Goal: Check status: Check status

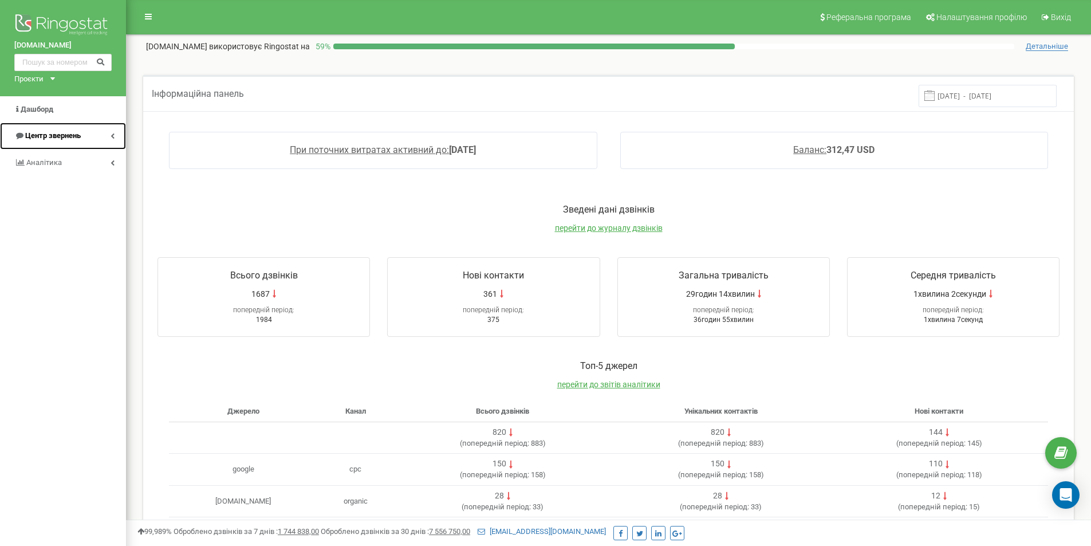
click at [40, 135] on span "Центр звернень" at bounding box center [53, 135] width 56 height 9
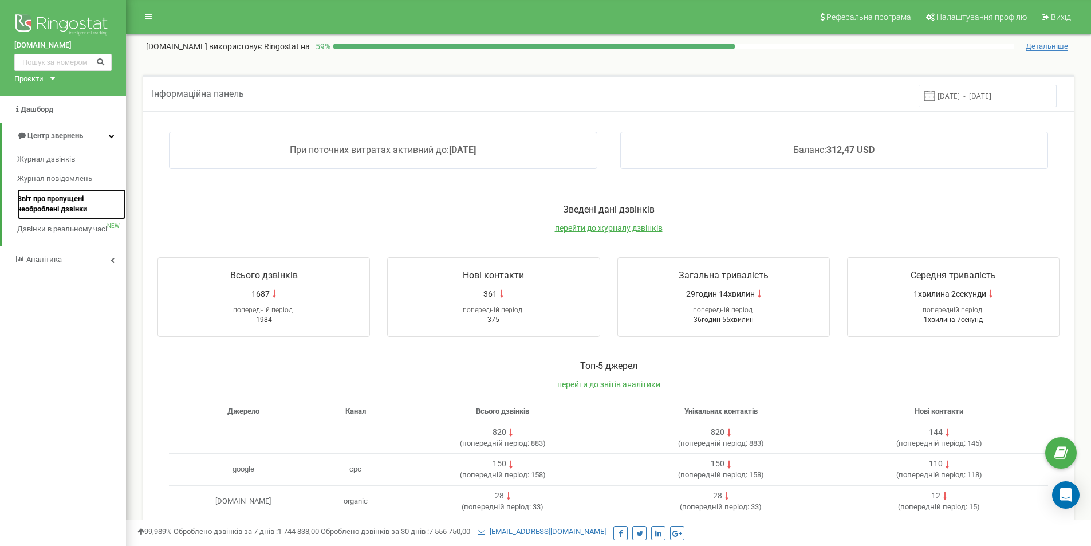
click at [52, 203] on span "Звіт про пропущені необроблені дзвінки" at bounding box center [68, 204] width 103 height 21
click at [72, 206] on span "Звіт про пропущені необроблені дзвінки" at bounding box center [68, 204] width 103 height 21
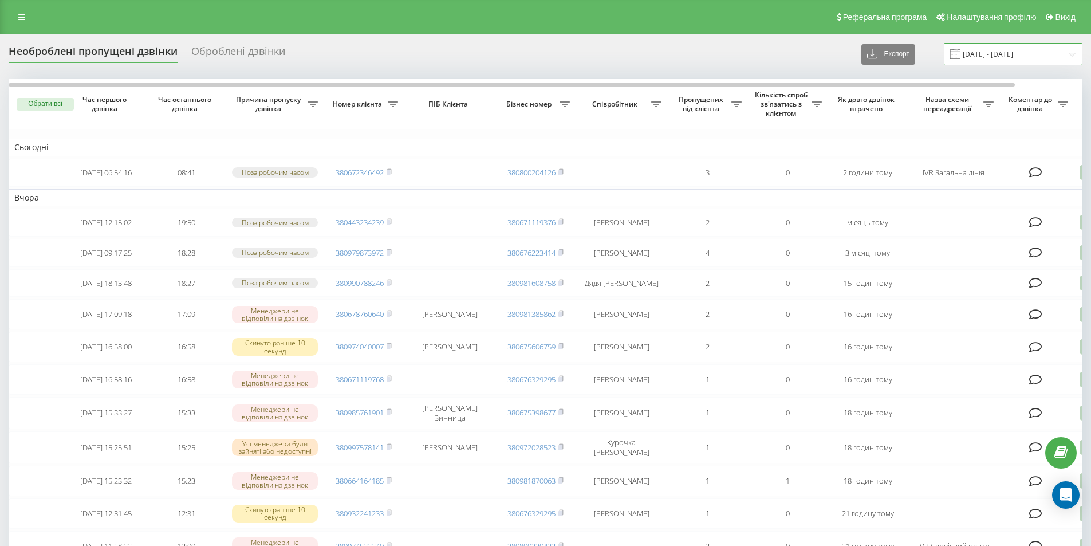
click at [992, 54] on input "20.07.2025 - 20.08.2025" at bounding box center [1013, 54] width 139 height 22
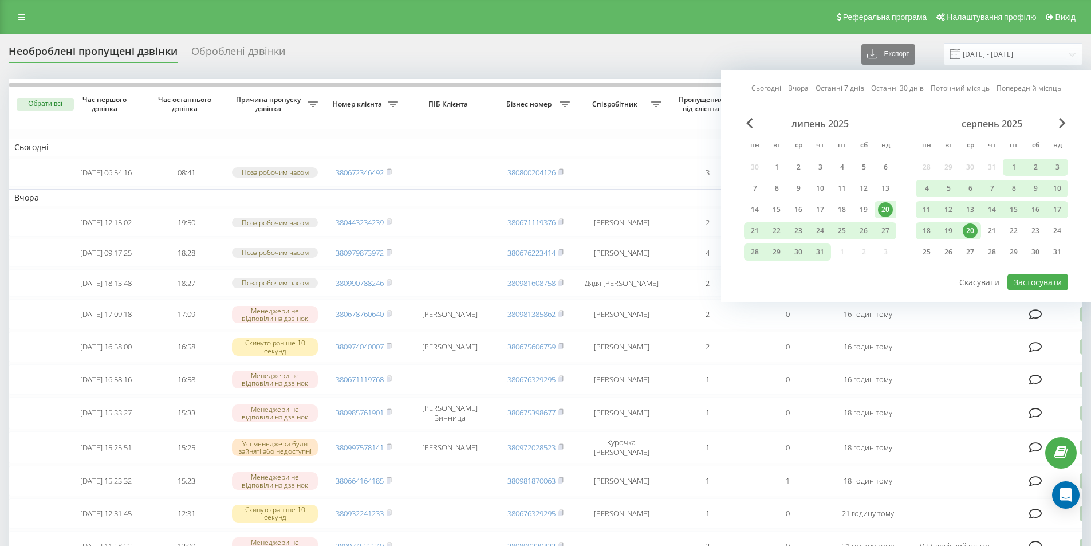
click at [968, 228] on div "20" at bounding box center [969, 230] width 15 height 15
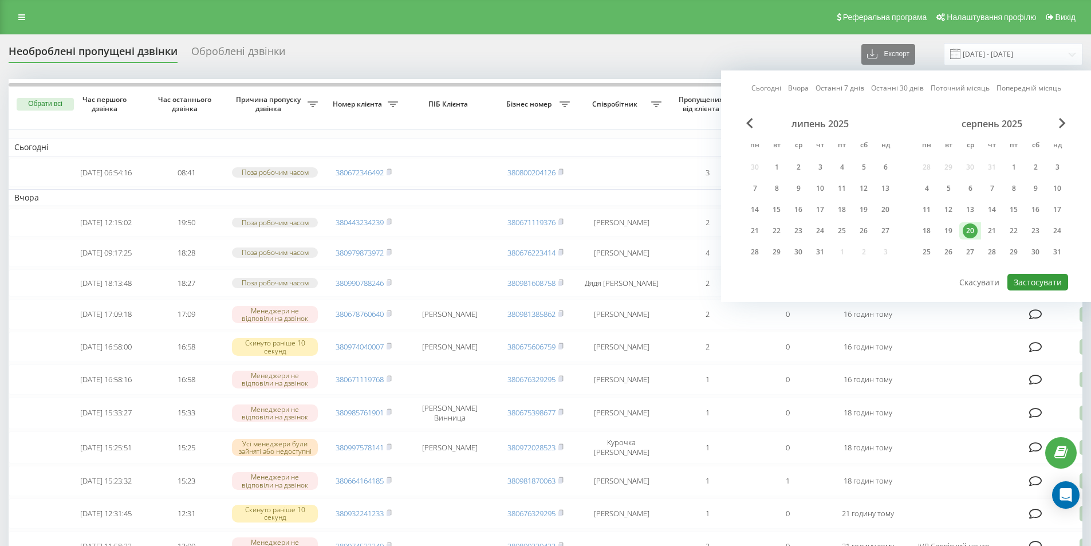
click at [1042, 285] on button "Застосувати" at bounding box center [1037, 282] width 61 height 17
type input "20.08.2025 - 20.08.2025"
